Goal: Information Seeking & Learning: Learn about a topic

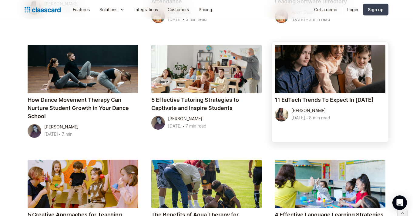
scroll to position [1329, 0]
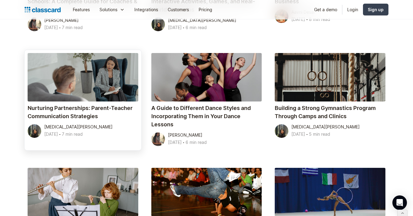
click at [84, 111] on h4 "Nurturing Partnerships: Parent-Teacher Communication Strategies" at bounding box center [83, 112] width 111 height 16
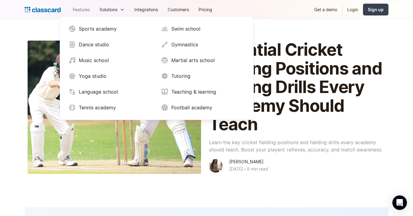
click at [83, 10] on link "Features" at bounding box center [81, 10] width 27 height 14
